Goal: Task Accomplishment & Management: Manage account settings

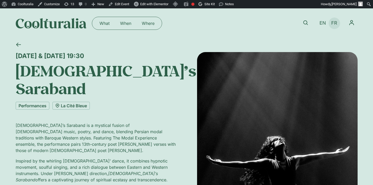
click at [336, 23] on span "FR" at bounding box center [334, 22] width 6 height 5
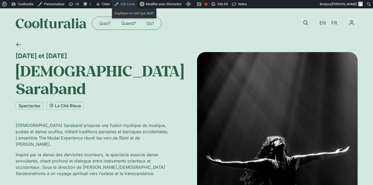
click at [136, 2] on link "Edit Event" at bounding box center [124, 4] width 25 height 8
